Goal: Entertainment & Leisure: Browse casually

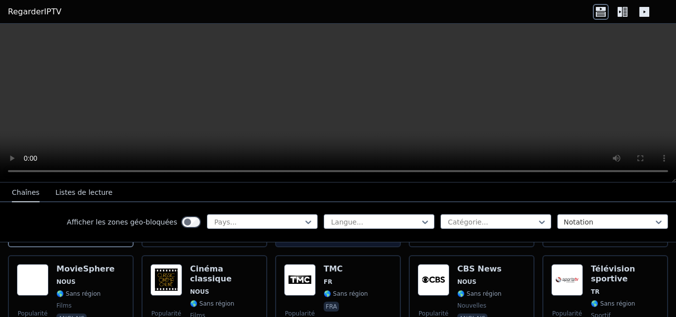
scroll to position [236, 0]
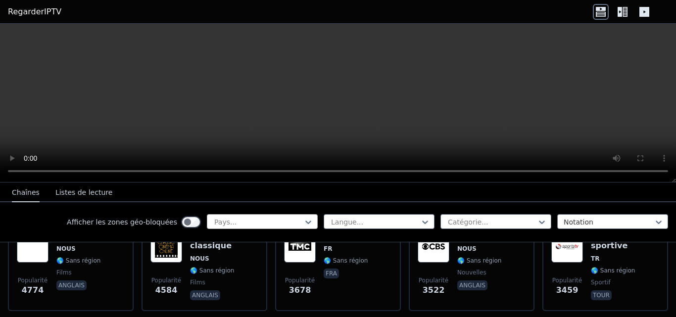
click at [249, 220] on div at bounding box center [258, 222] width 90 height 10
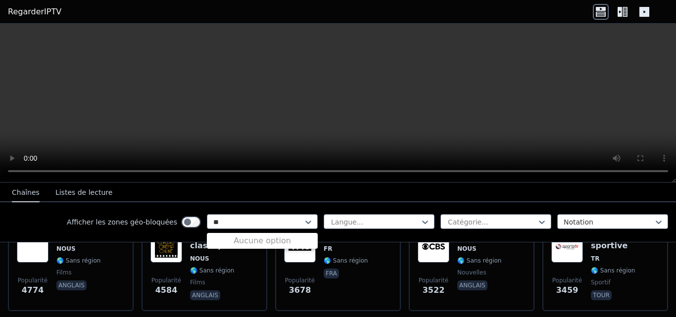
type input "*"
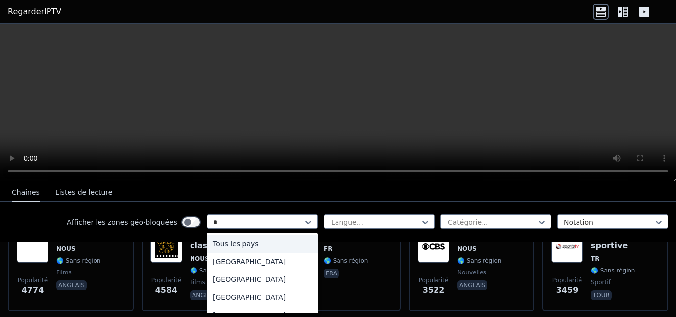
scroll to position [16, 0]
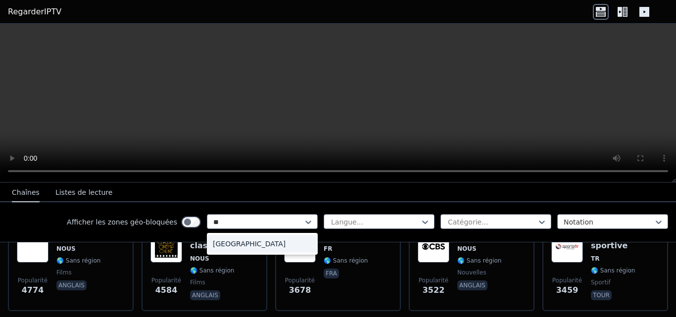
type input "***"
click at [251, 244] on div "[GEOGRAPHIC_DATA]" at bounding box center [262, 244] width 111 height 18
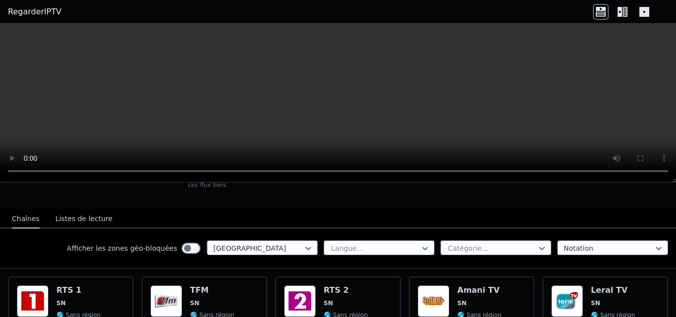
scroll to position [132, 0]
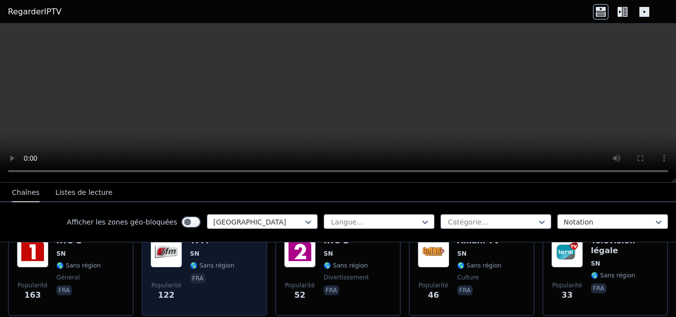
click at [177, 282] on font "Popularité" at bounding box center [166, 285] width 30 height 7
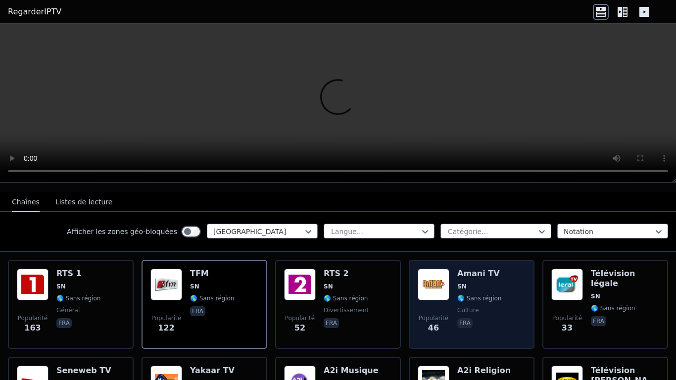
scroll to position [83, 0]
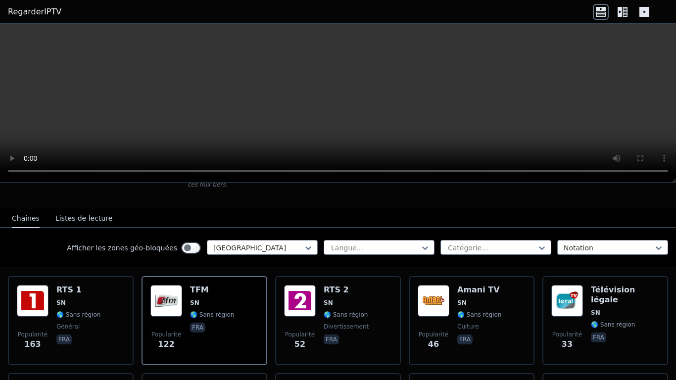
click at [640, 12] on icon at bounding box center [645, 12] width 10 height 10
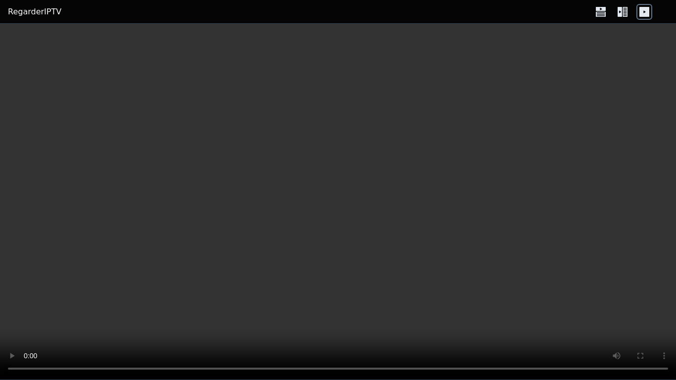
click at [640, 12] on icon at bounding box center [645, 12] width 10 height 10
click at [626, 7] on icon at bounding box center [625, 12] width 5 height 10
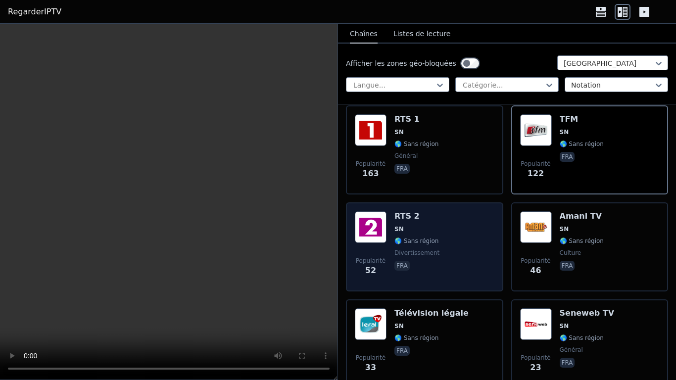
scroll to position [99, 0]
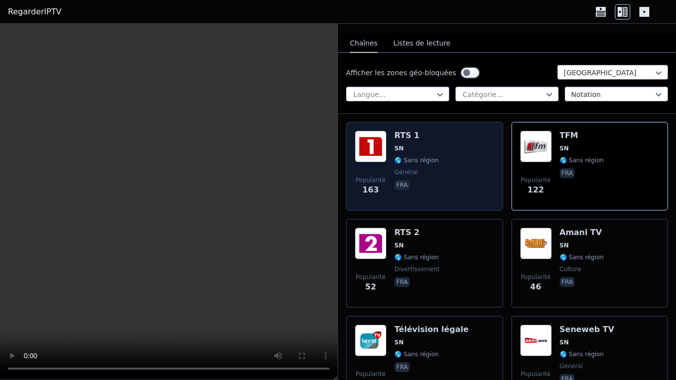
click at [446, 178] on div "Popularité 163 RTS 1 SN 🌎 Sans région général fra" at bounding box center [425, 166] width 140 height 71
click at [448, 176] on div "Popularité 163 RTS 1 SN 🌎 Sans région général fra" at bounding box center [425, 166] width 140 height 71
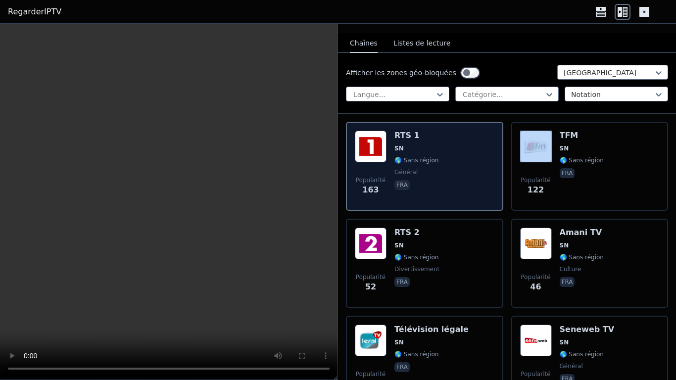
click at [448, 176] on div "Popularité 163 RTS 1 SN 🌎 Sans région général fra" at bounding box center [425, 166] width 140 height 71
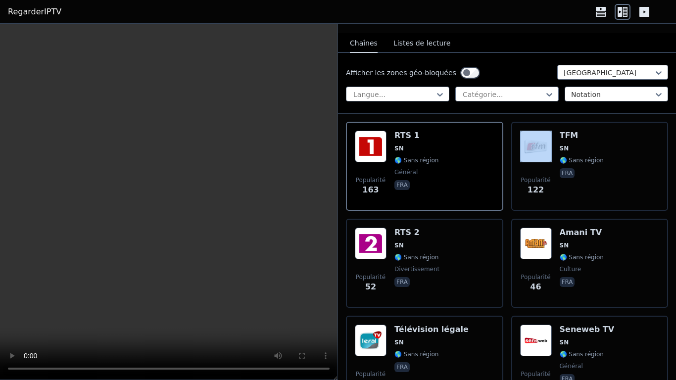
click at [420, 39] on font "Listes de lecture" at bounding box center [422, 43] width 57 height 8
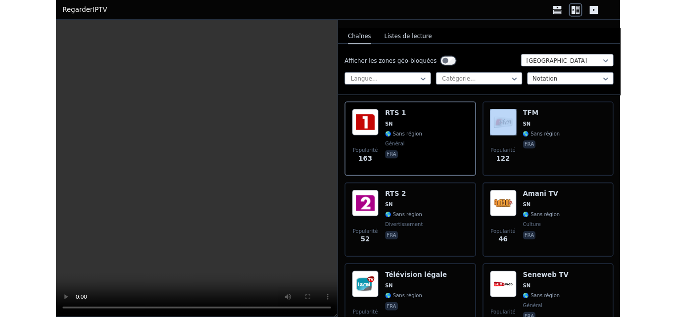
scroll to position [0, 0]
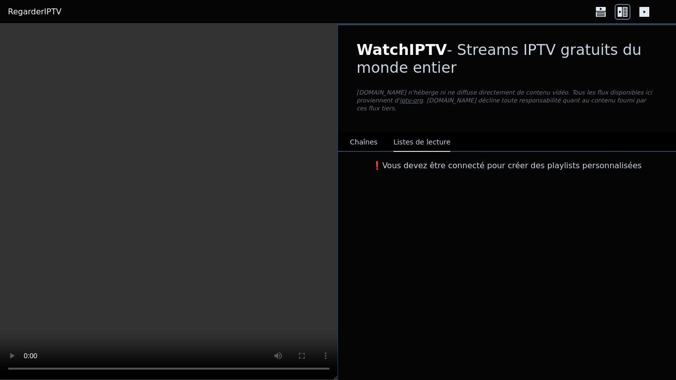
click at [359, 138] on font "Chaînes" at bounding box center [364, 142] width 28 height 8
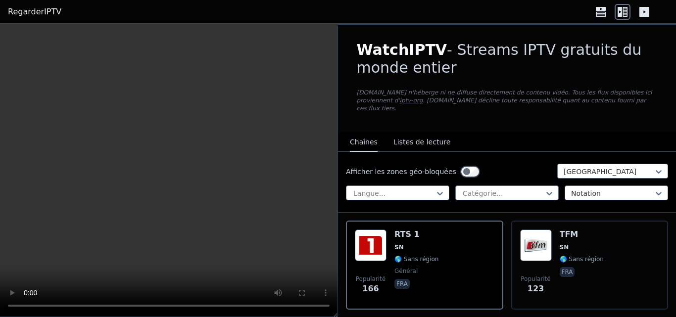
click at [42, 10] on font "RegarderIPTV" at bounding box center [34, 11] width 53 height 9
